Goal: Transaction & Acquisition: Purchase product/service

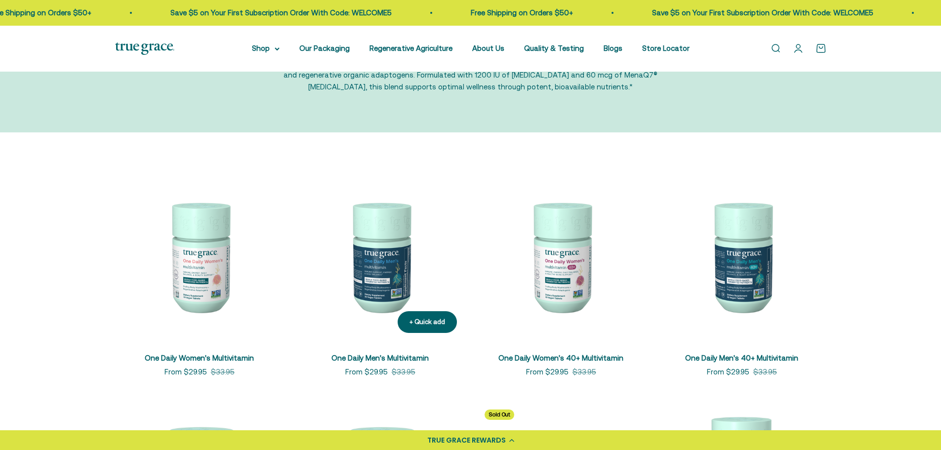
scroll to position [99, 0]
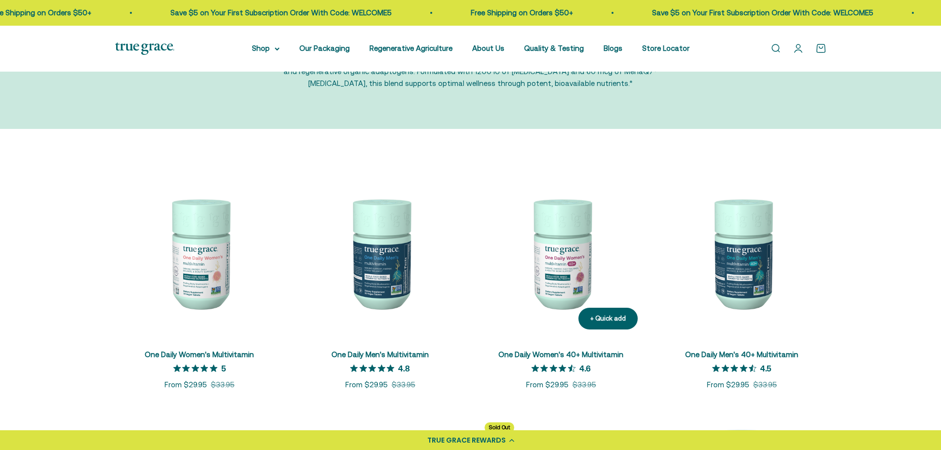
click at [563, 263] on img at bounding box center [561, 252] width 169 height 169
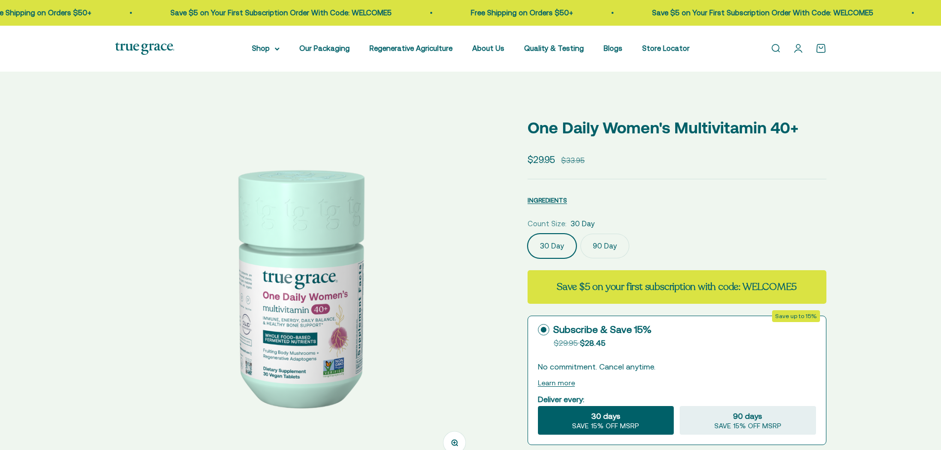
select select "3"
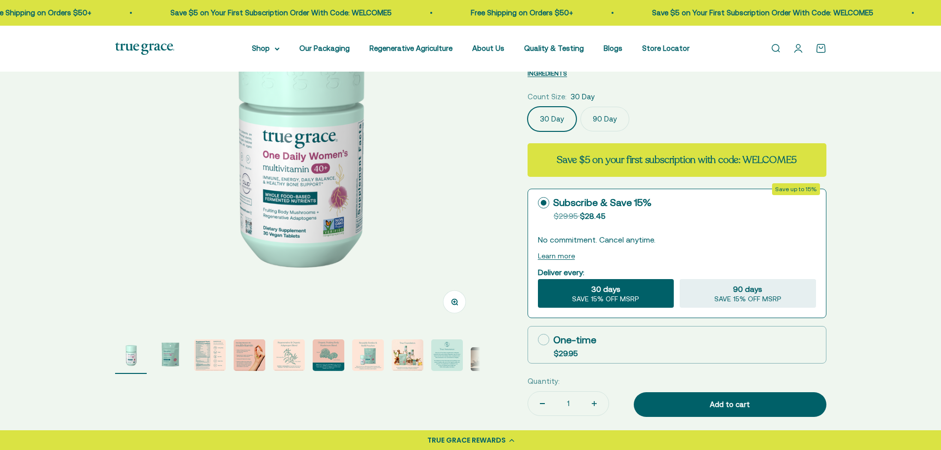
scroll to position [198, 0]
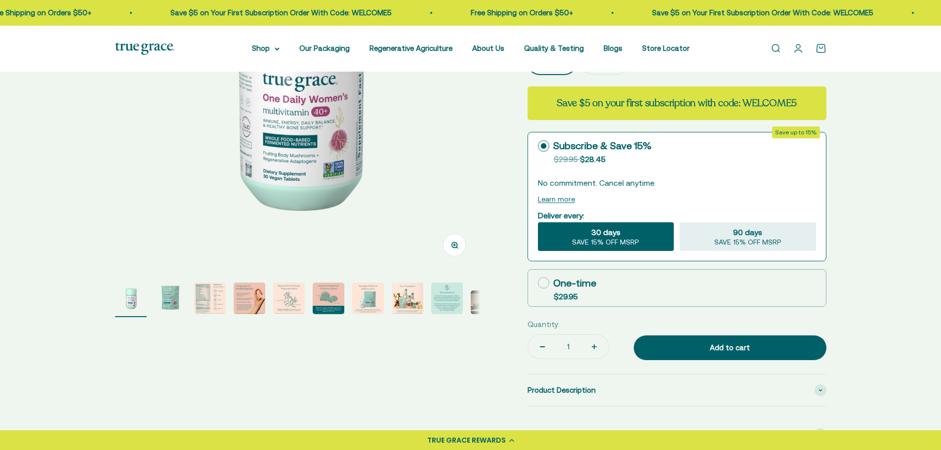
click at [174, 303] on img "Go to item 2" at bounding box center [171, 299] width 32 height 32
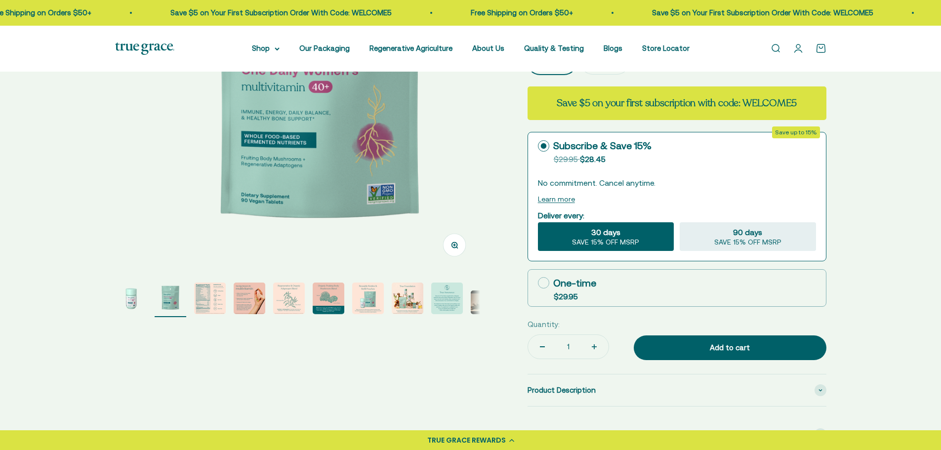
click at [205, 302] on img "Go to item 3" at bounding box center [210, 299] width 32 height 32
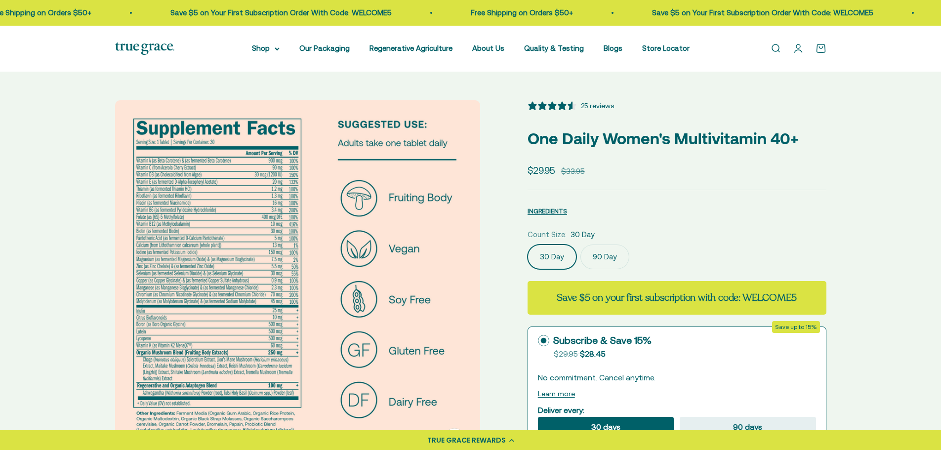
scroll to position [0, 0]
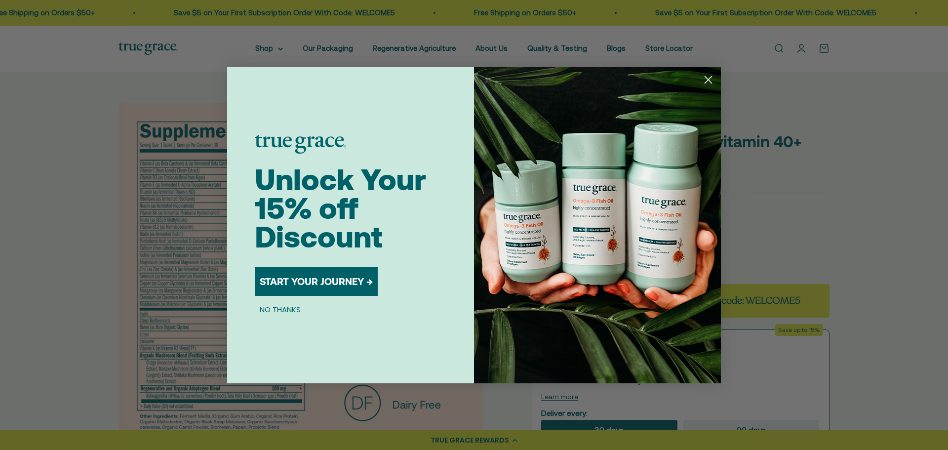
click at [711, 77] on icon "Close dialog" at bounding box center [708, 79] width 7 height 7
